Goal: Task Accomplishment & Management: Manage account settings

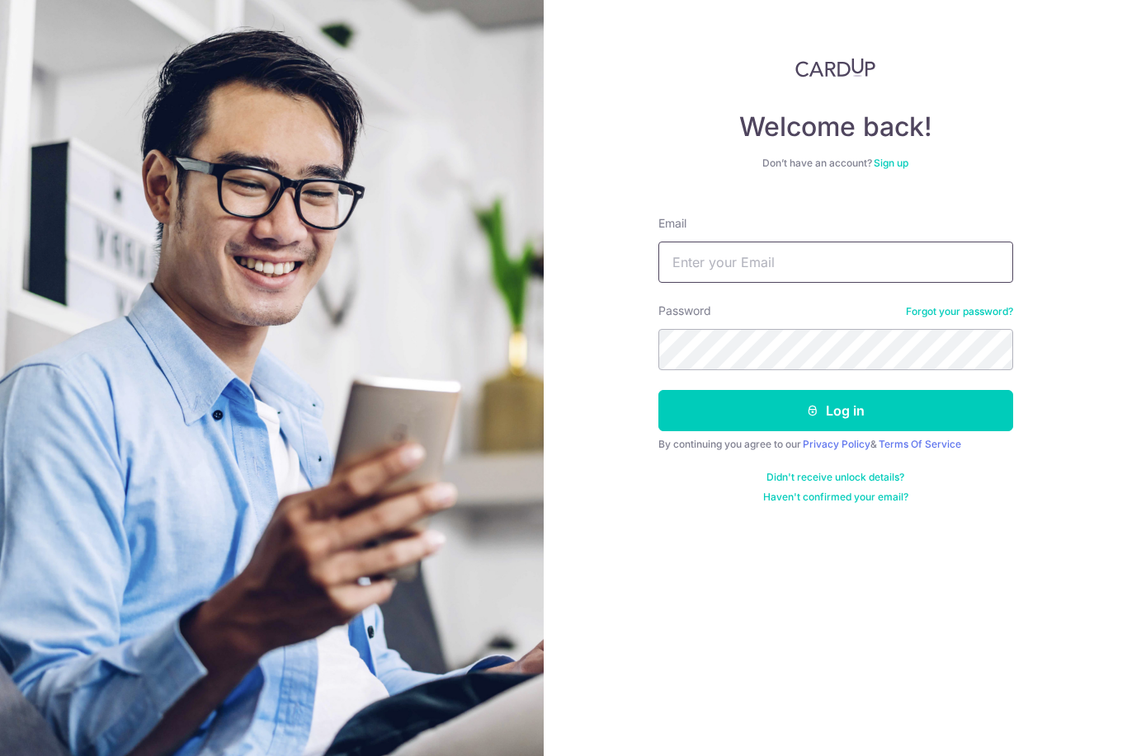
type input "[PERSON_NAME][EMAIL_ADDRESS][DOMAIN_NAME]"
click at [835, 411] on button "Log in" at bounding box center [835, 410] width 355 height 41
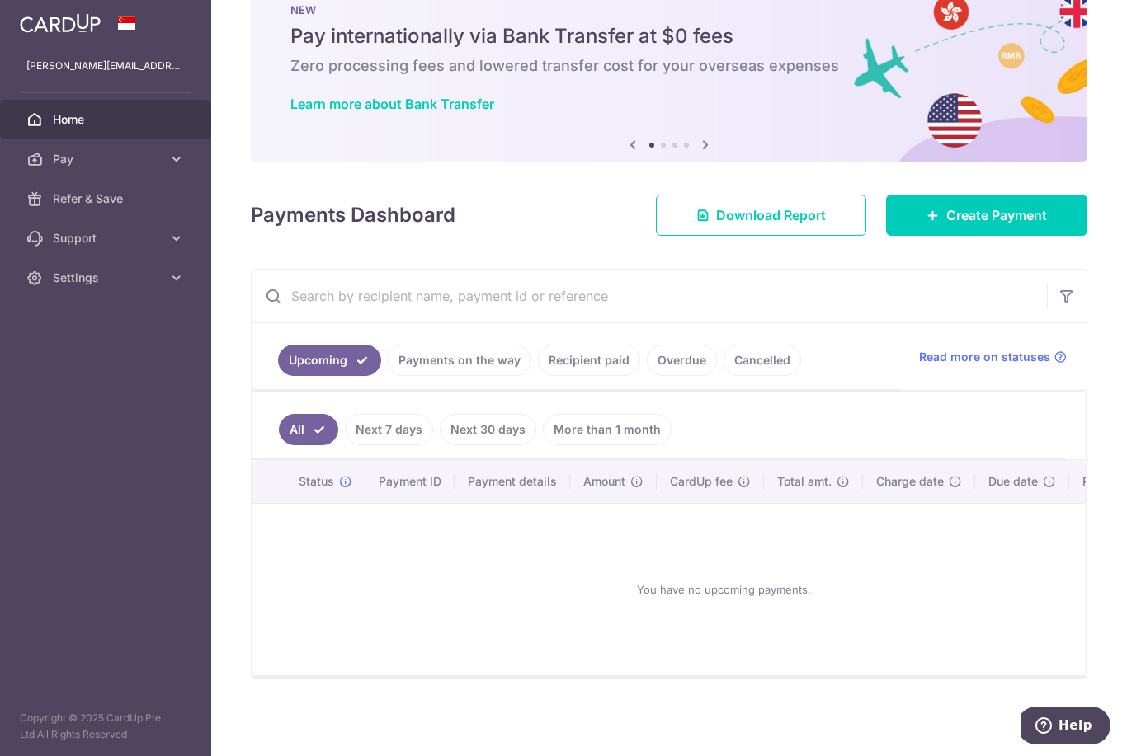
scroll to position [64, 0]
click at [538, 376] on link "Recipient paid" at bounding box center [589, 360] width 102 height 31
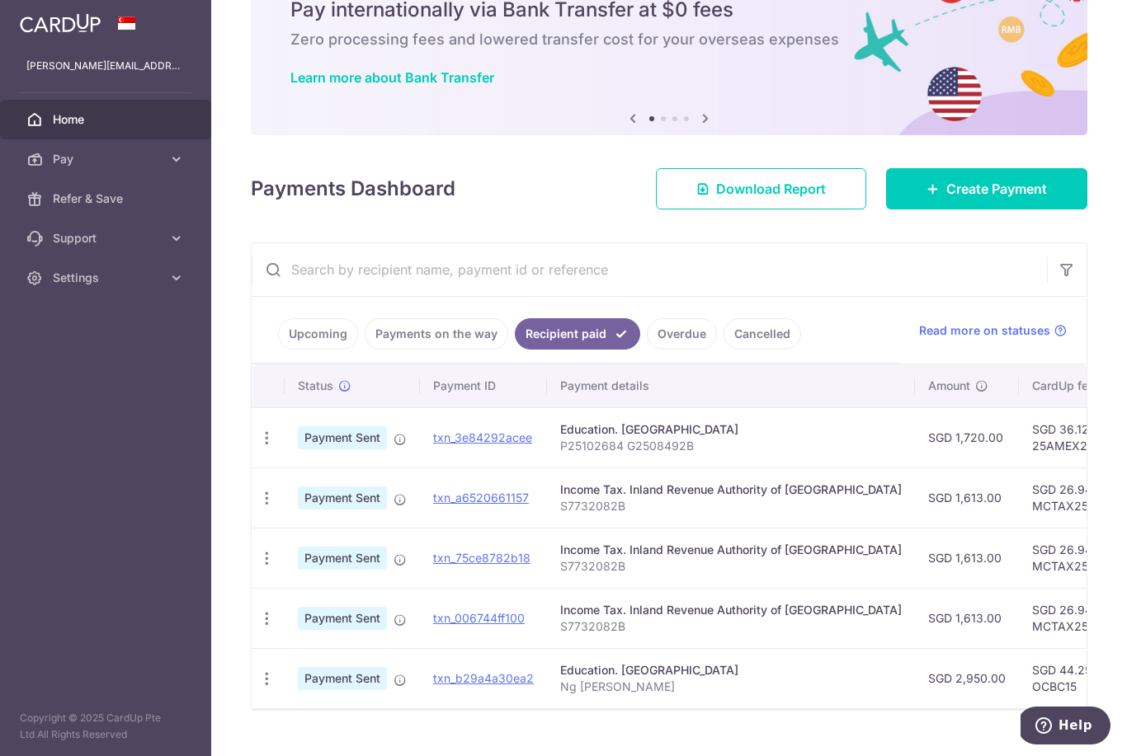
scroll to position [83, 0]
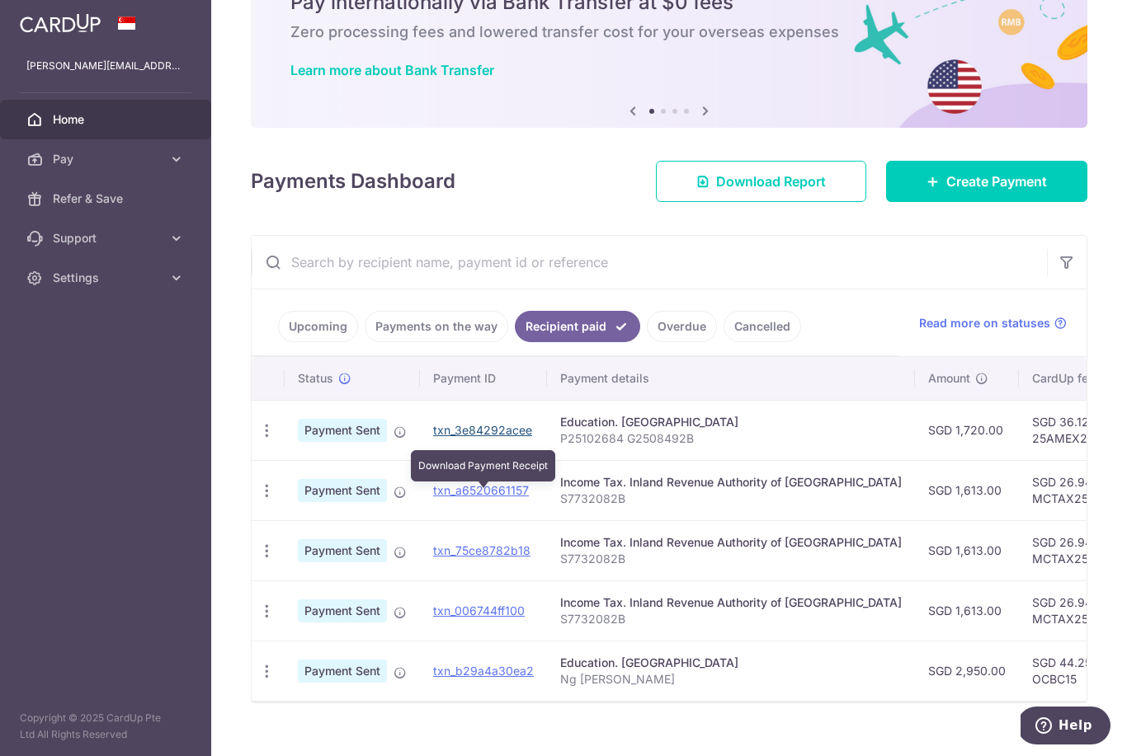
click at [433, 437] on link "txn_3e84292acee" at bounding box center [482, 430] width 99 height 14
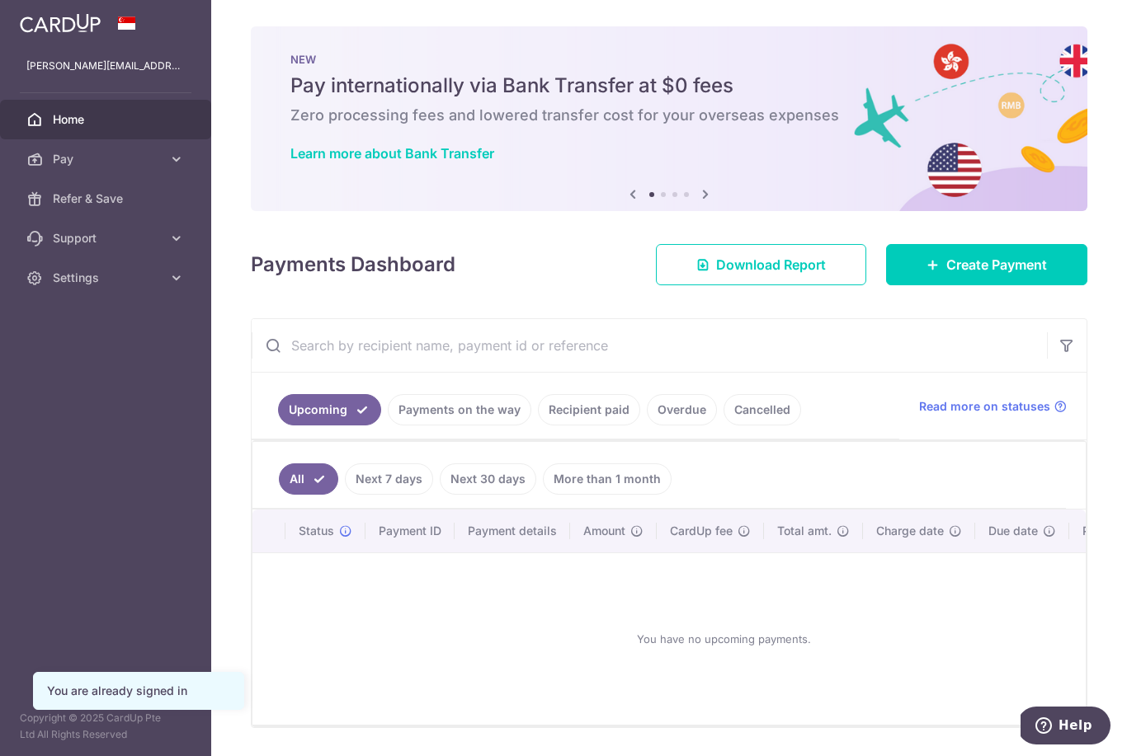
click at [388, 426] on link "Payments on the way" at bounding box center [460, 409] width 144 height 31
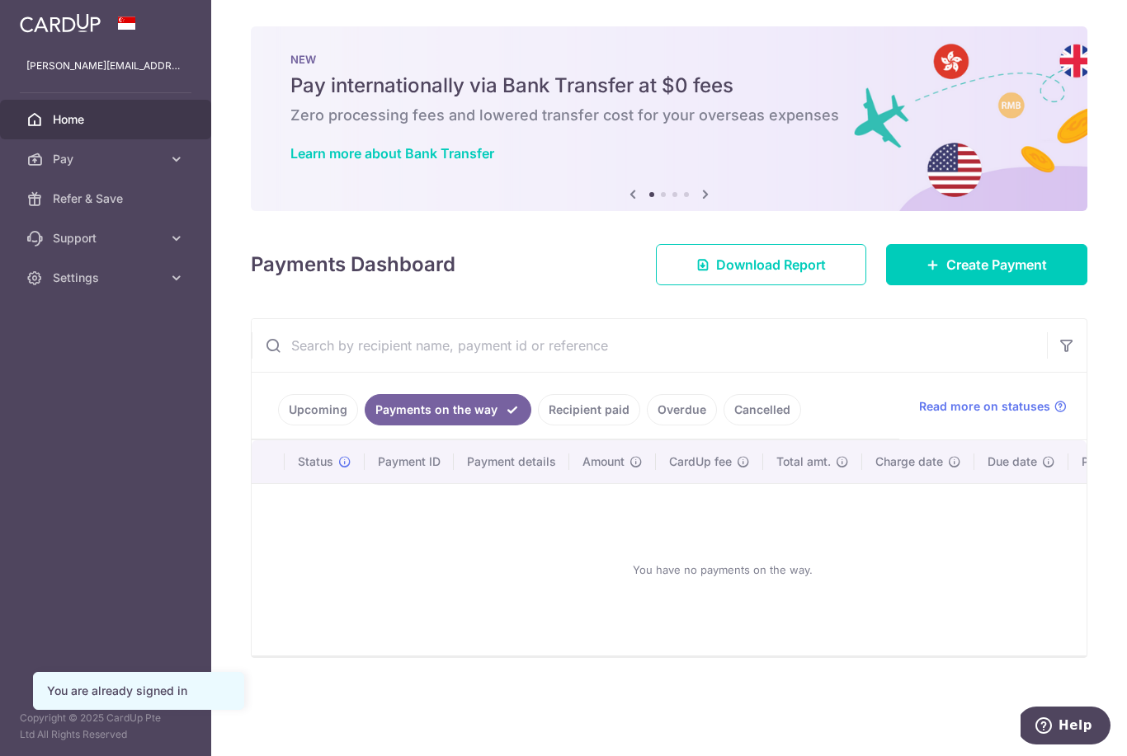
click at [538, 426] on link "Recipient paid" at bounding box center [589, 409] width 102 height 31
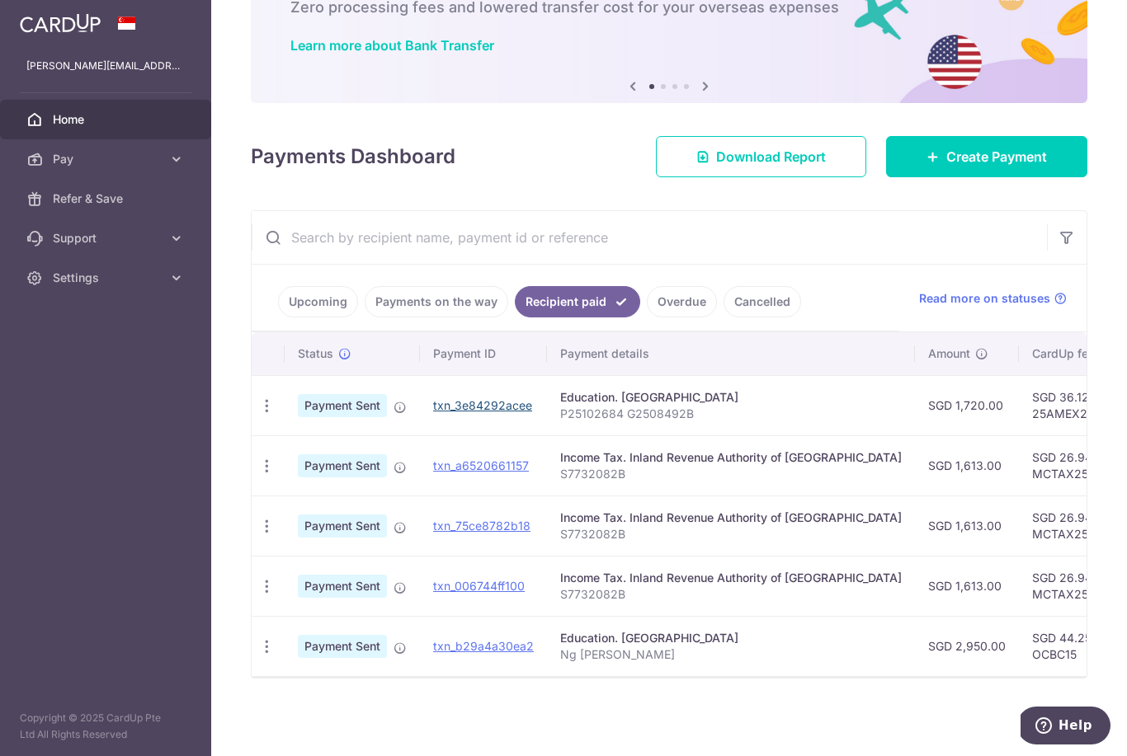
scroll to position [122, 0]
click at [433, 412] on link "txn_3e84292acee" at bounding box center [482, 405] width 99 height 14
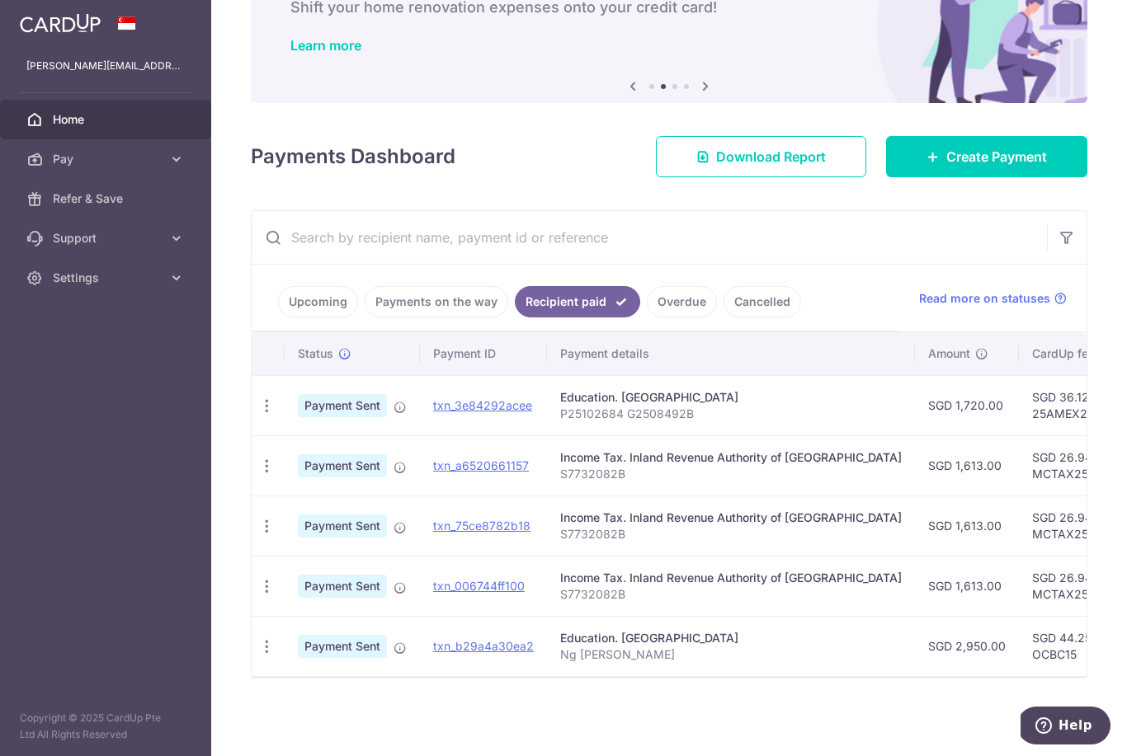
scroll to position [0, 0]
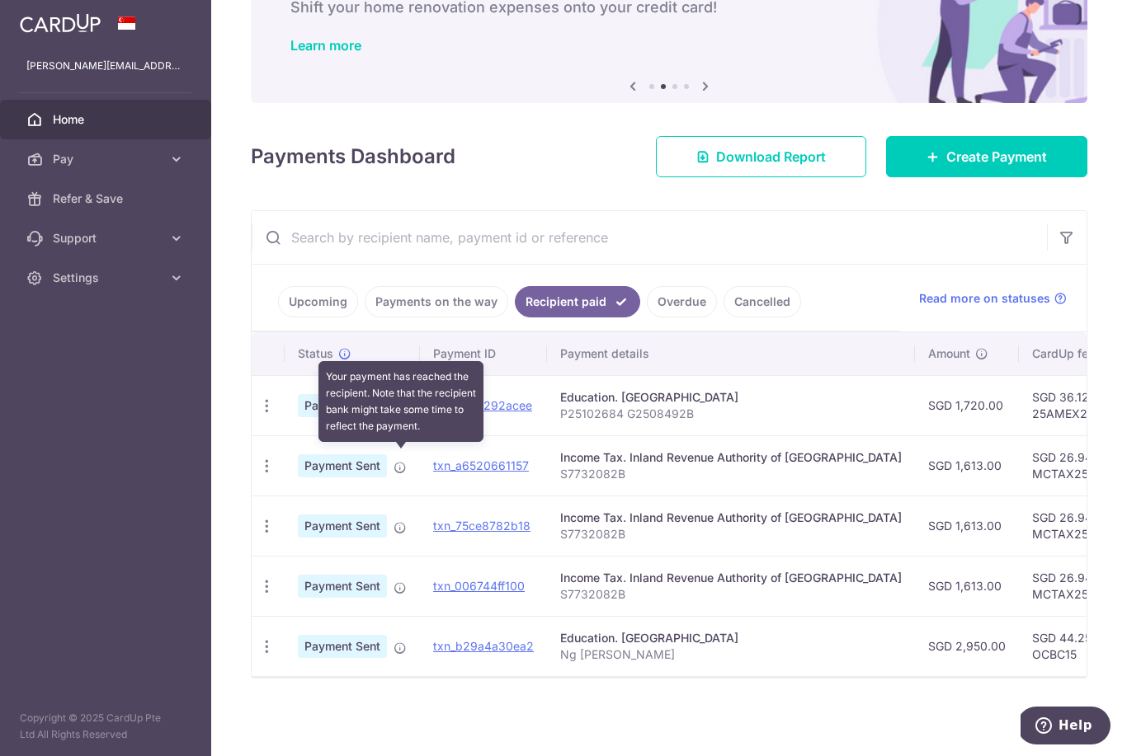
click at [394, 414] on icon at bounding box center [400, 407] width 13 height 13
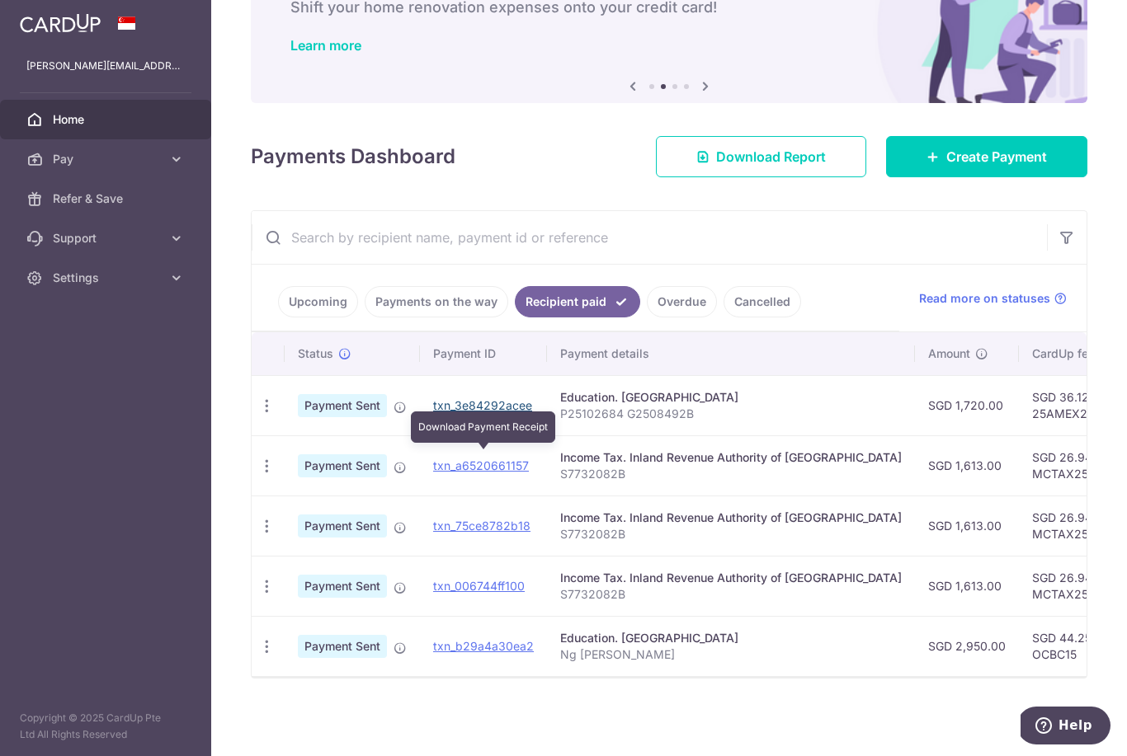
click at [433, 412] on link "txn_3e84292acee" at bounding box center [482, 405] width 99 height 14
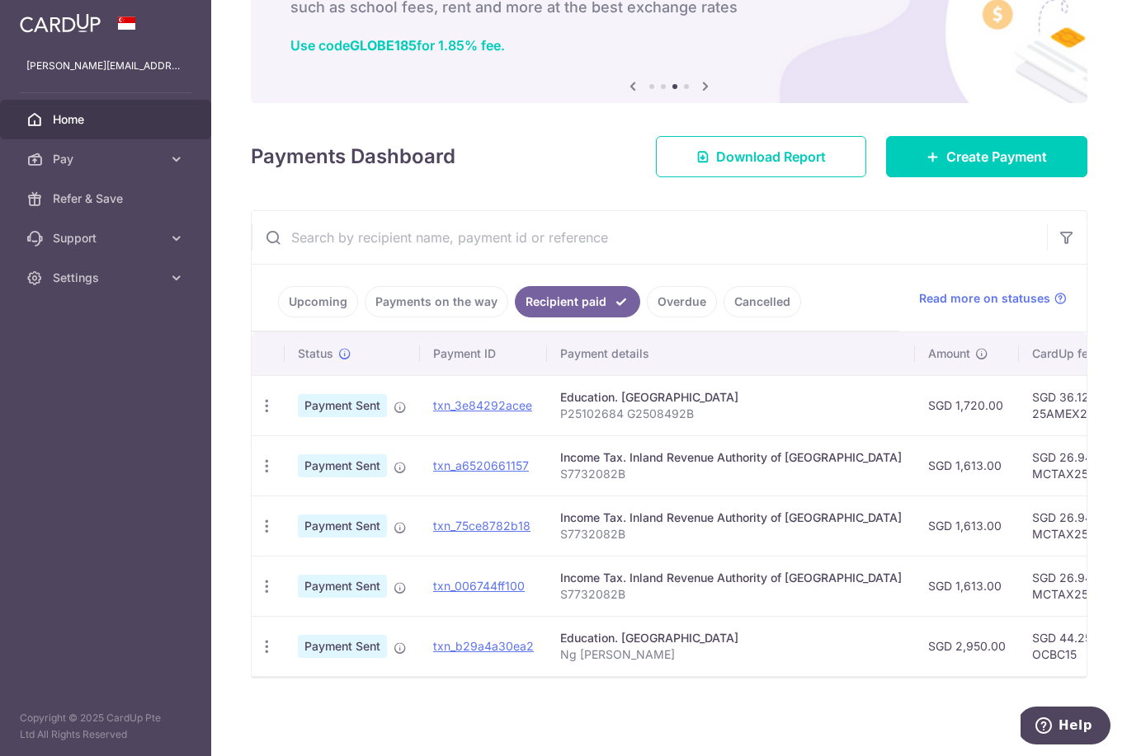
drag, startPoint x: 1044, startPoint y: 1, endPoint x: -1, endPoint y: -1, distance: 1045.2
click at [0, 0] on html "julian@vampirovibrio.com Home Pay Payments Recipients Cards Refer & Save Suppor…" at bounding box center [563, 378] width 1127 height 756
click at [258, 415] on icon "button" at bounding box center [266, 406] width 17 height 17
click at [252, 471] on link "PDF Receipt" at bounding box center [338, 451] width 172 height 40
